Goal: Task Accomplishment & Management: Complete application form

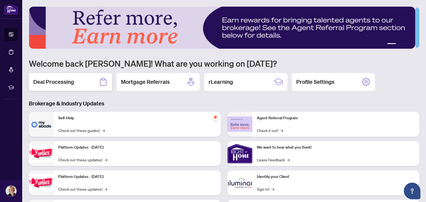
click at [71, 81] on h2 "Deal Processing" at bounding box center [53, 82] width 41 height 8
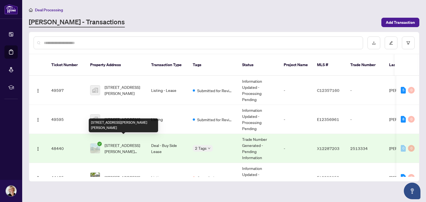
click at [130, 143] on span "229-10 MALLARD Tr, Hamilton, Ontario L8B 2A7, Canada" at bounding box center [124, 149] width 38 height 12
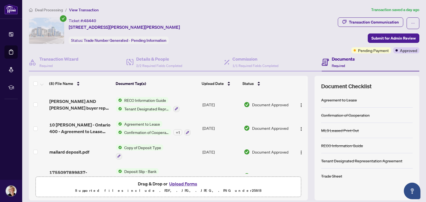
scroll to position [97, 0]
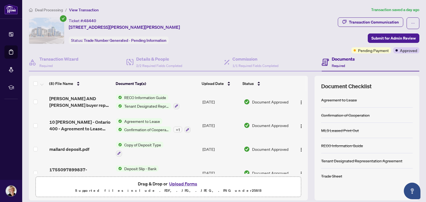
click at [182, 183] on button "Upload Forms" at bounding box center [183, 184] width 31 height 7
click at [176, 184] on button "Upload Forms" at bounding box center [183, 184] width 31 height 7
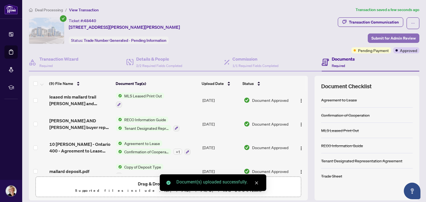
click at [394, 39] on span "Submit for Admin Review" at bounding box center [393, 38] width 44 height 9
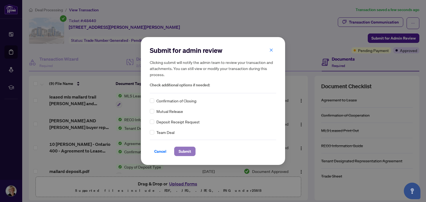
click at [183, 152] on span "Submit" at bounding box center [185, 151] width 12 height 9
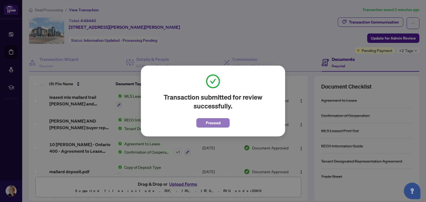
click at [213, 121] on span "Proceed" at bounding box center [213, 123] width 15 height 9
